Goal: Browse casually: Explore the website without a specific task or goal

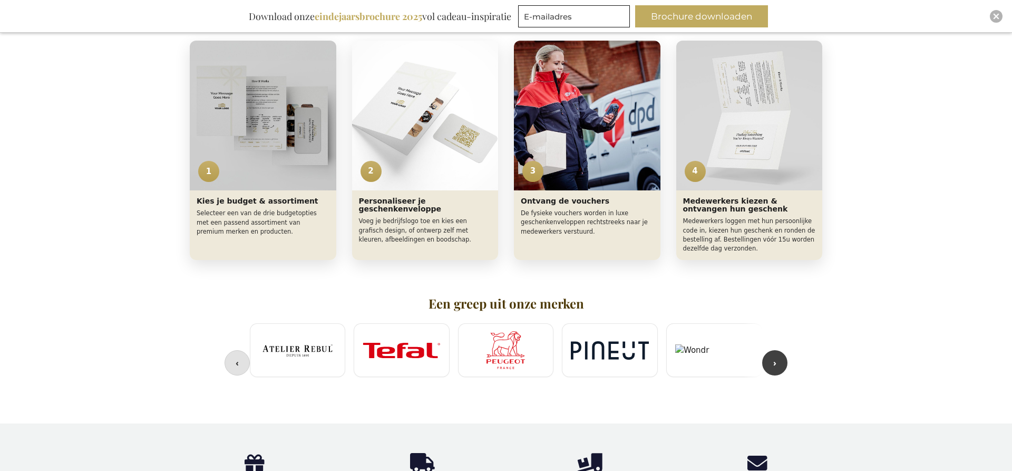
scroll to position [485, 0]
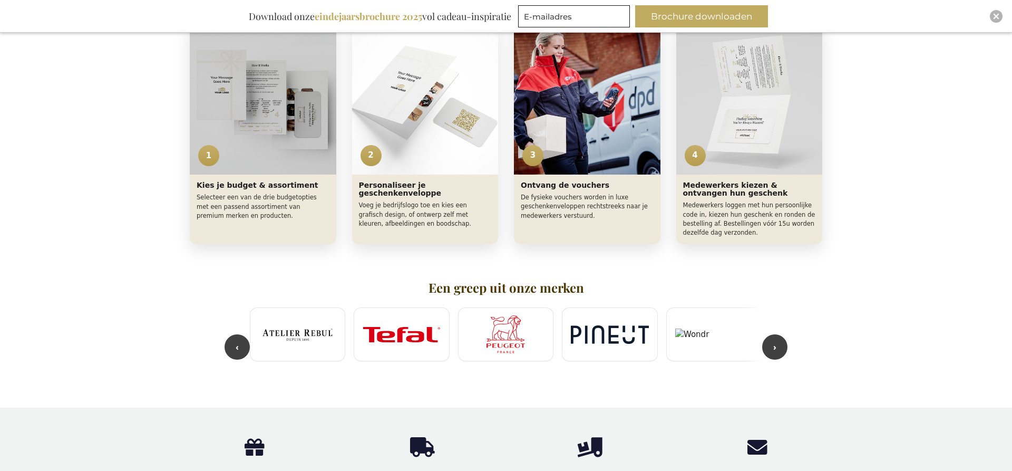
click at [129, 325] on div "Select – Exclusive Business Gifts Exclusive Business Gifts Select Het ultieme k…" at bounding box center [506, 38] width 1012 height 696
click at [996, 17] on img "Close" at bounding box center [996, 16] width 6 height 6
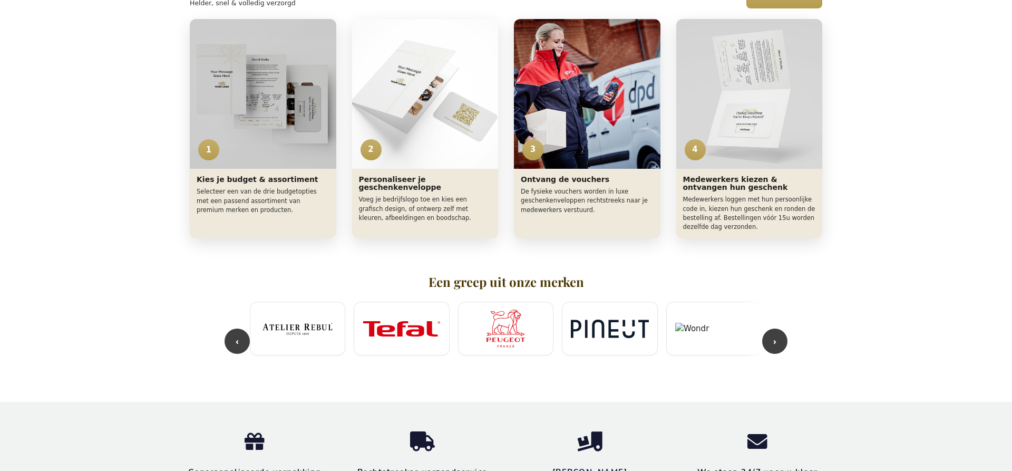
scroll to position [457, 0]
click at [547, 285] on h2 "Een greep uit onze merken" at bounding box center [506, 283] width 512 height 14
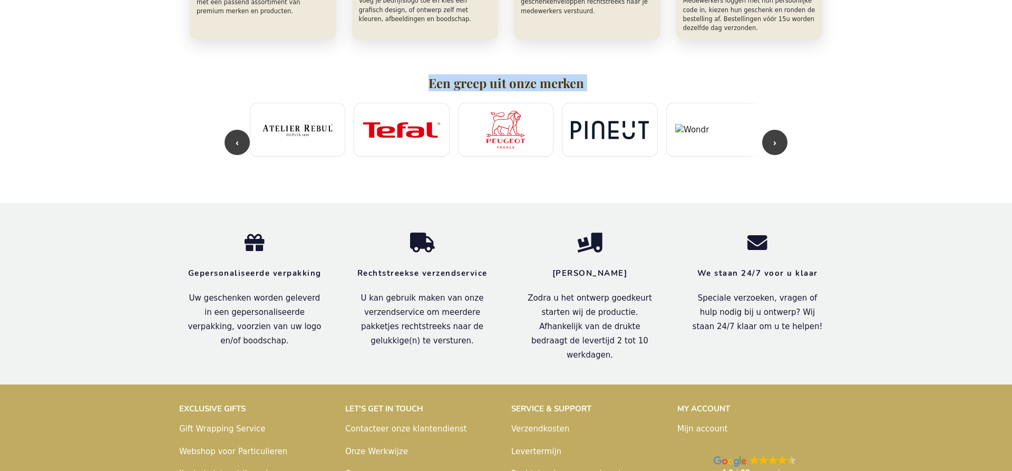
scroll to position [660, 0]
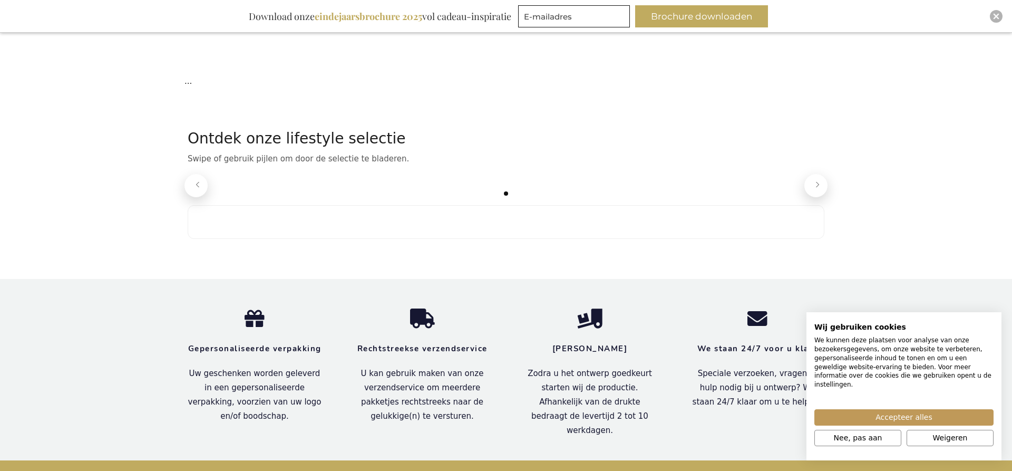
scroll to position [197, 0]
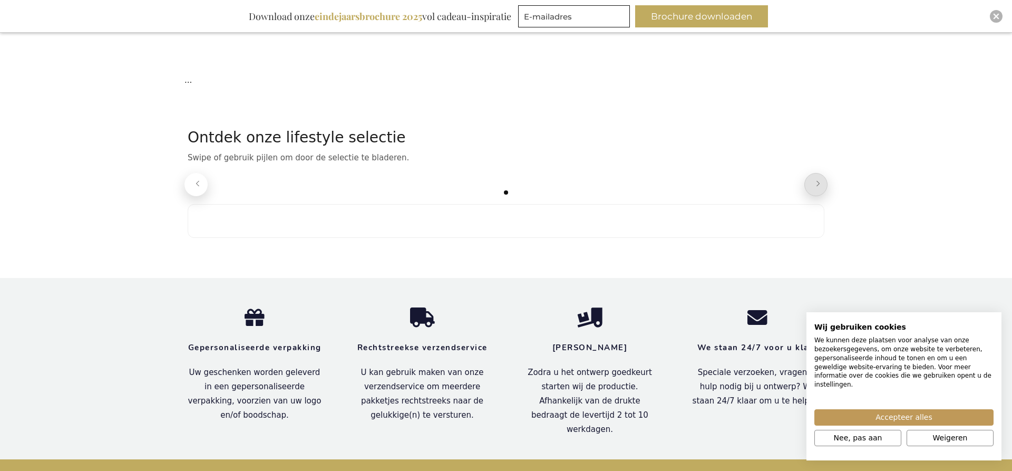
click at [817, 188] on icon "Volgende" at bounding box center [818, 183] width 11 height 11
drag, startPoint x: 817, startPoint y: 188, endPoint x: 666, endPoint y: 209, distance: 152.7
click at [817, 189] on icon "Volgende" at bounding box center [818, 183] width 11 height 11
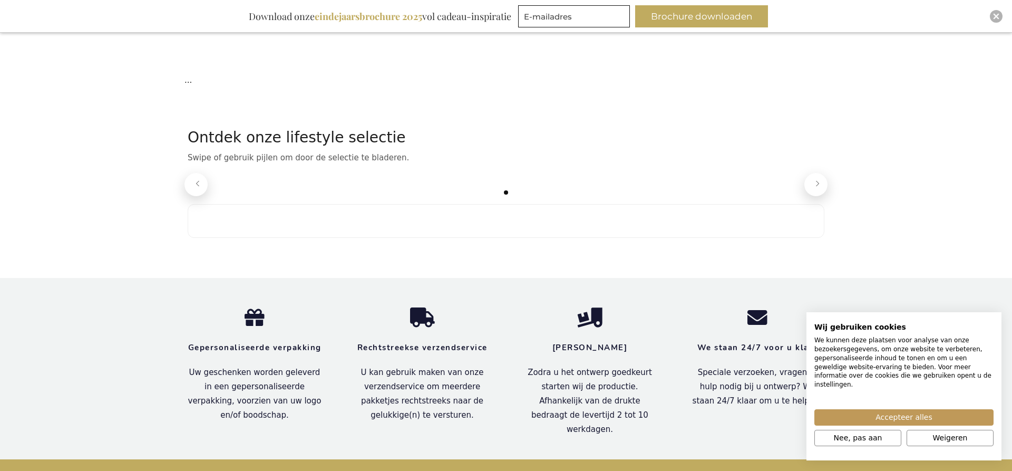
click at [571, 235] on div at bounding box center [506, 221] width 637 height 34
drag, startPoint x: 551, startPoint y: 219, endPoint x: 286, endPoint y: 216, distance: 264.5
click at [295, 218] on div at bounding box center [506, 221] width 637 height 34
click at [203, 189] on button "Vorige" at bounding box center [195, 184] width 23 height 23
click at [203, 189] on icon "Vorige" at bounding box center [198, 183] width 11 height 11
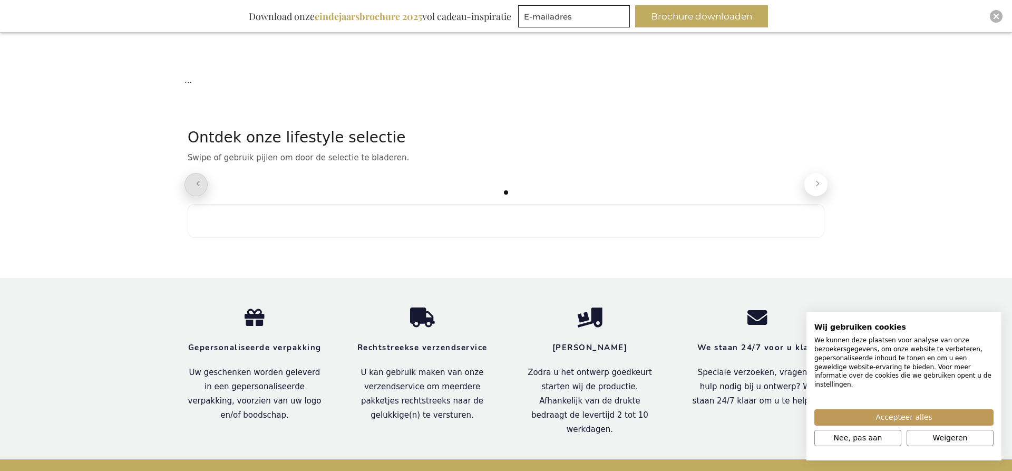
click at [203, 189] on icon "Vorige" at bounding box center [198, 183] width 11 height 11
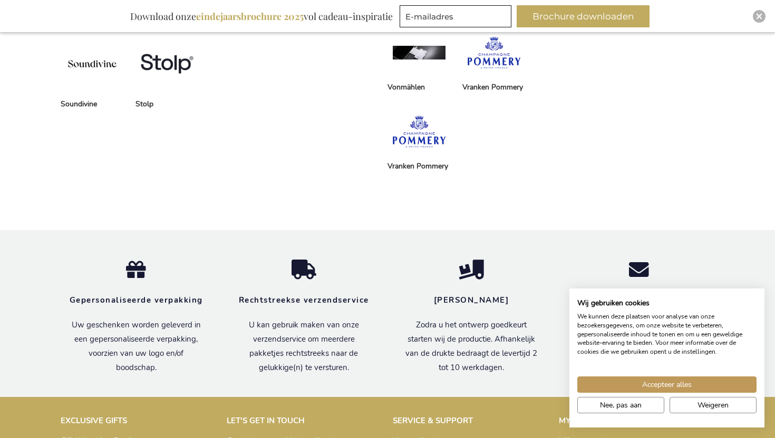
scroll to position [2256, 0]
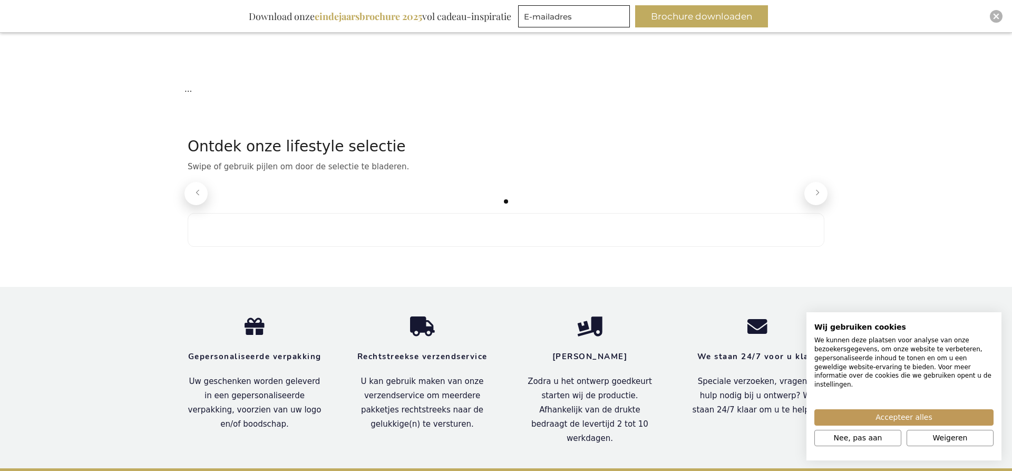
scroll to position [190, 0]
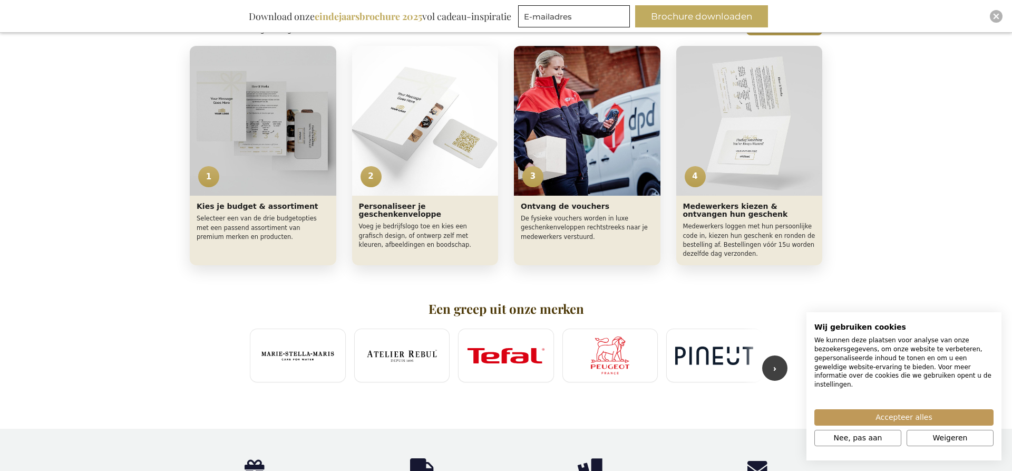
scroll to position [464, 0]
click at [777, 366] on button "›" at bounding box center [774, 367] width 25 height 25
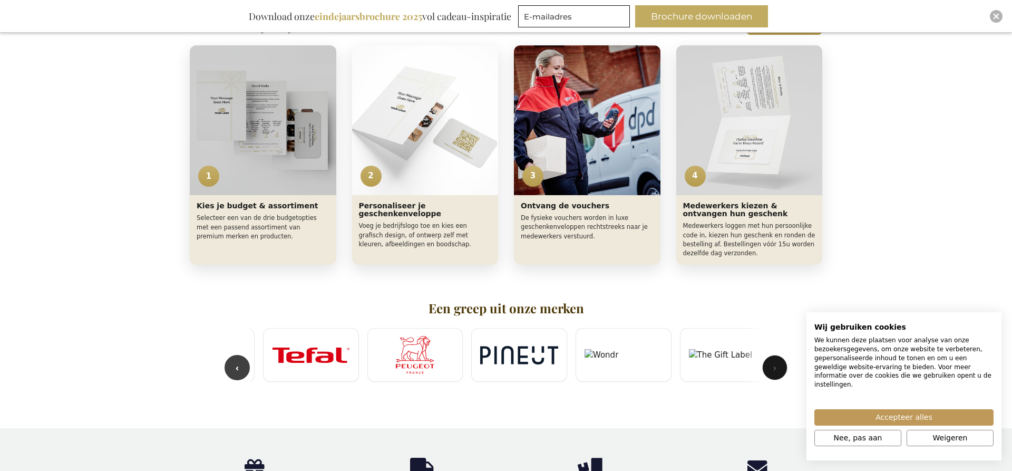
scroll to position [0, 312]
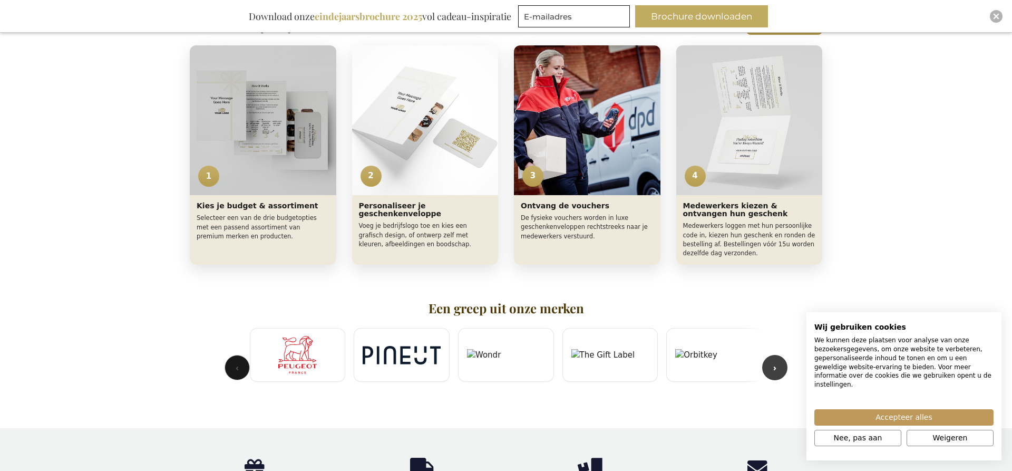
click at [234, 366] on button "‹" at bounding box center [236, 367] width 25 height 25
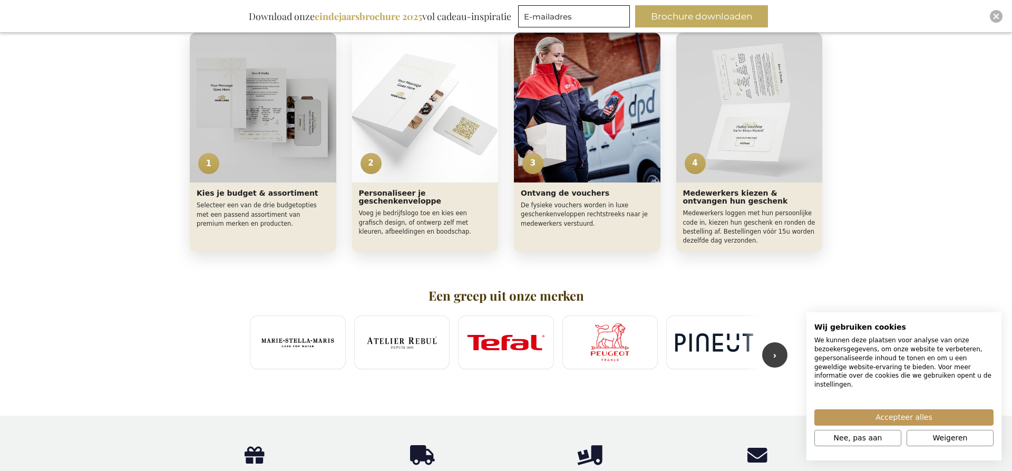
scroll to position [477, 0]
